Goal: Task Accomplishment & Management: Use online tool/utility

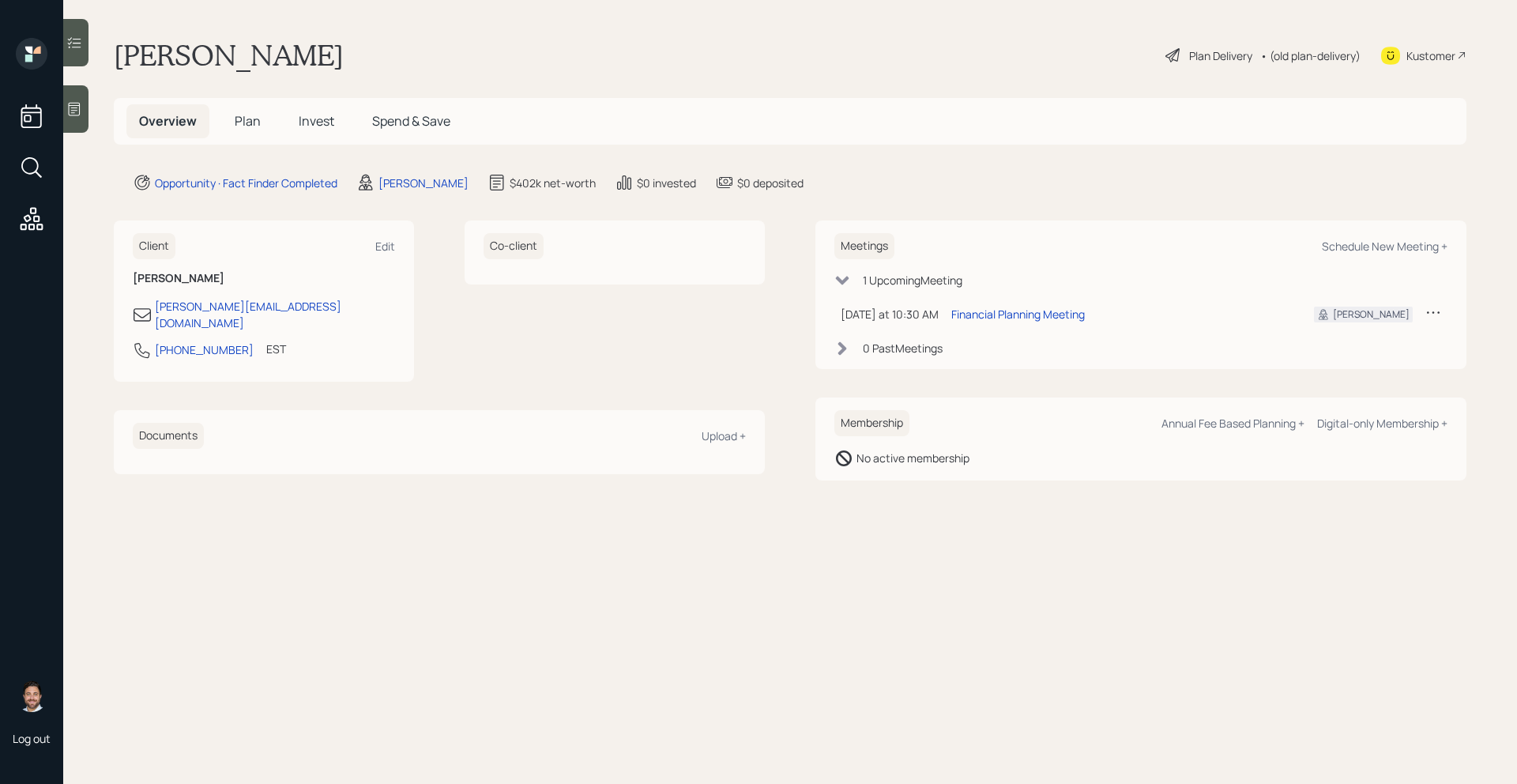
click at [241, 120] on span "Plan" at bounding box center [247, 120] width 26 height 17
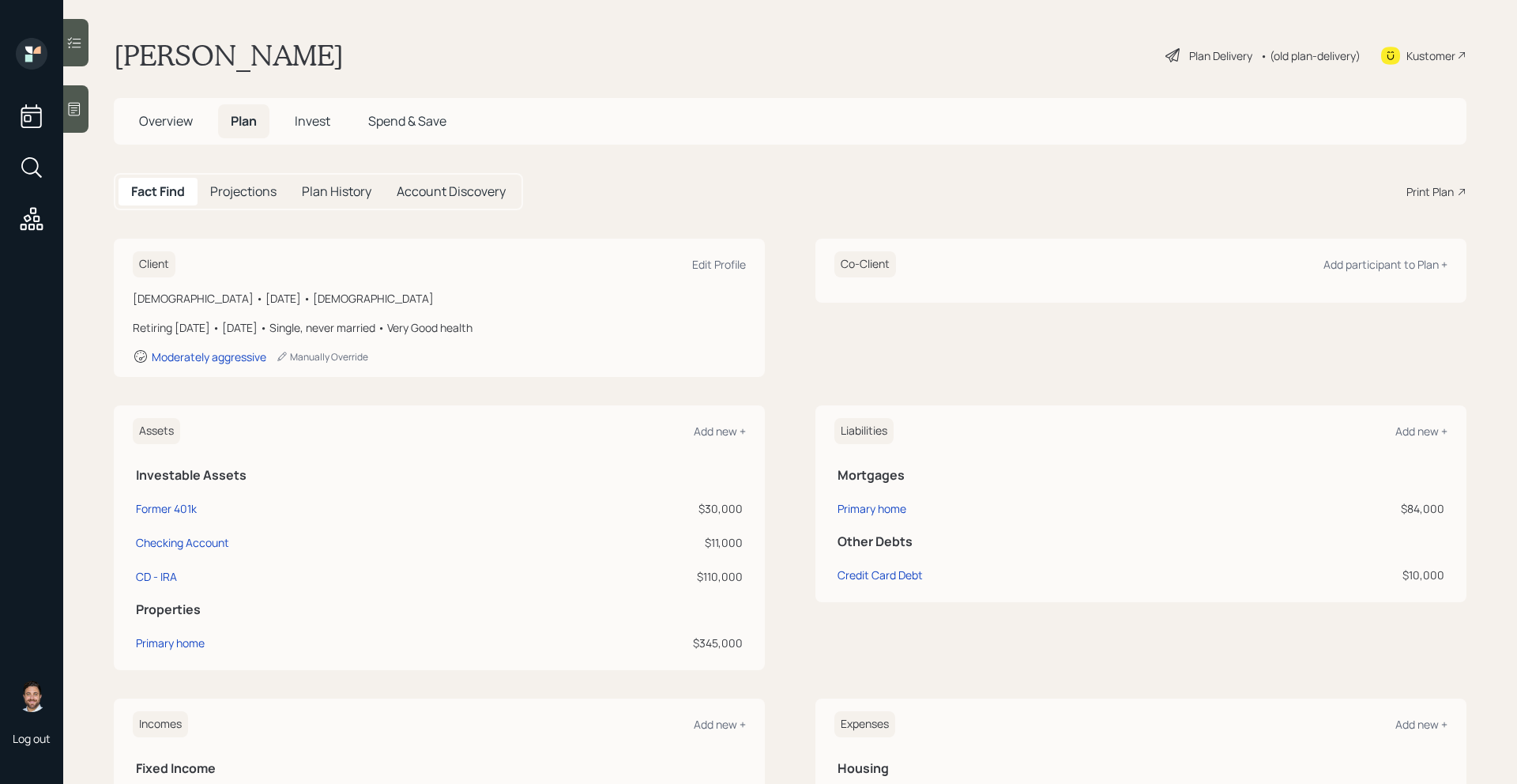
click at [1434, 198] on div "Print Plan" at bounding box center [1430, 191] width 47 height 16
